Goal: Find specific page/section: Find specific page/section

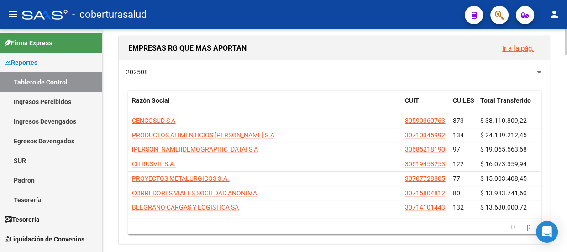
scroll to position [497, 0]
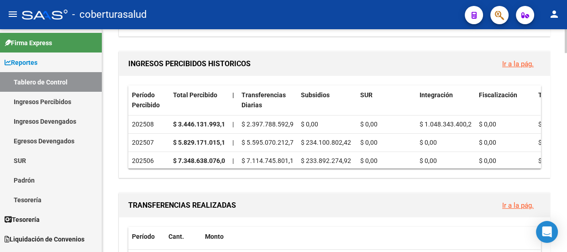
click at [515, 60] on link "Ir a la pág." at bounding box center [517, 64] width 31 height 8
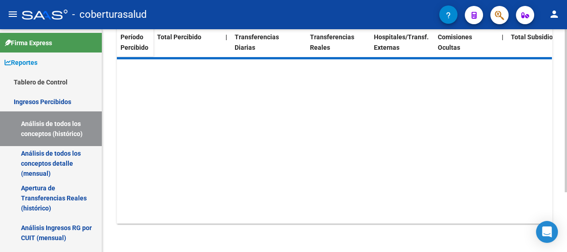
scroll to position [122, 0]
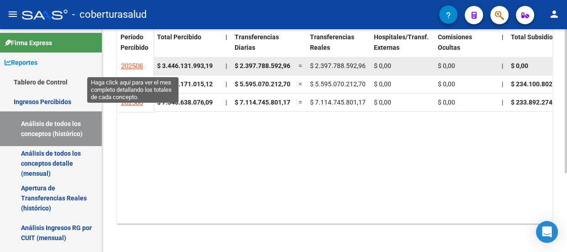
click at [132, 65] on span "202508" at bounding box center [132, 66] width 22 height 8
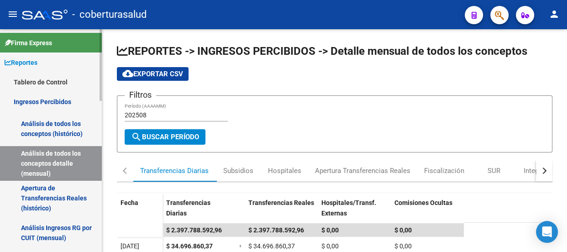
click at [31, 155] on link "Análisis de todos los conceptos detalle (mensual)" at bounding box center [51, 163] width 102 height 35
